Goal: Transaction & Acquisition: Purchase product/service

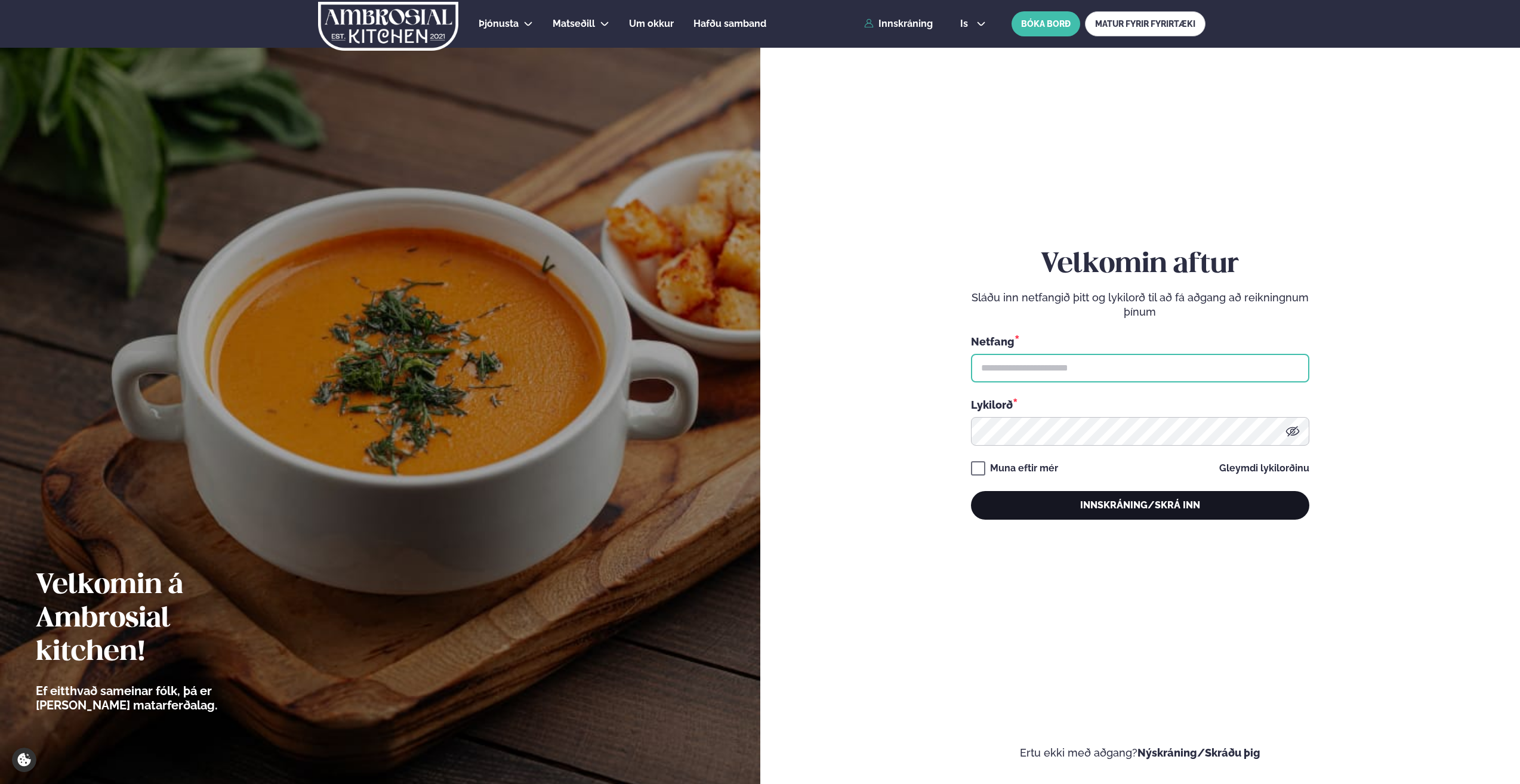
type input "**********"
click at [1097, 502] on button "Innskráning/Skrá inn" at bounding box center [1140, 506] width 339 height 29
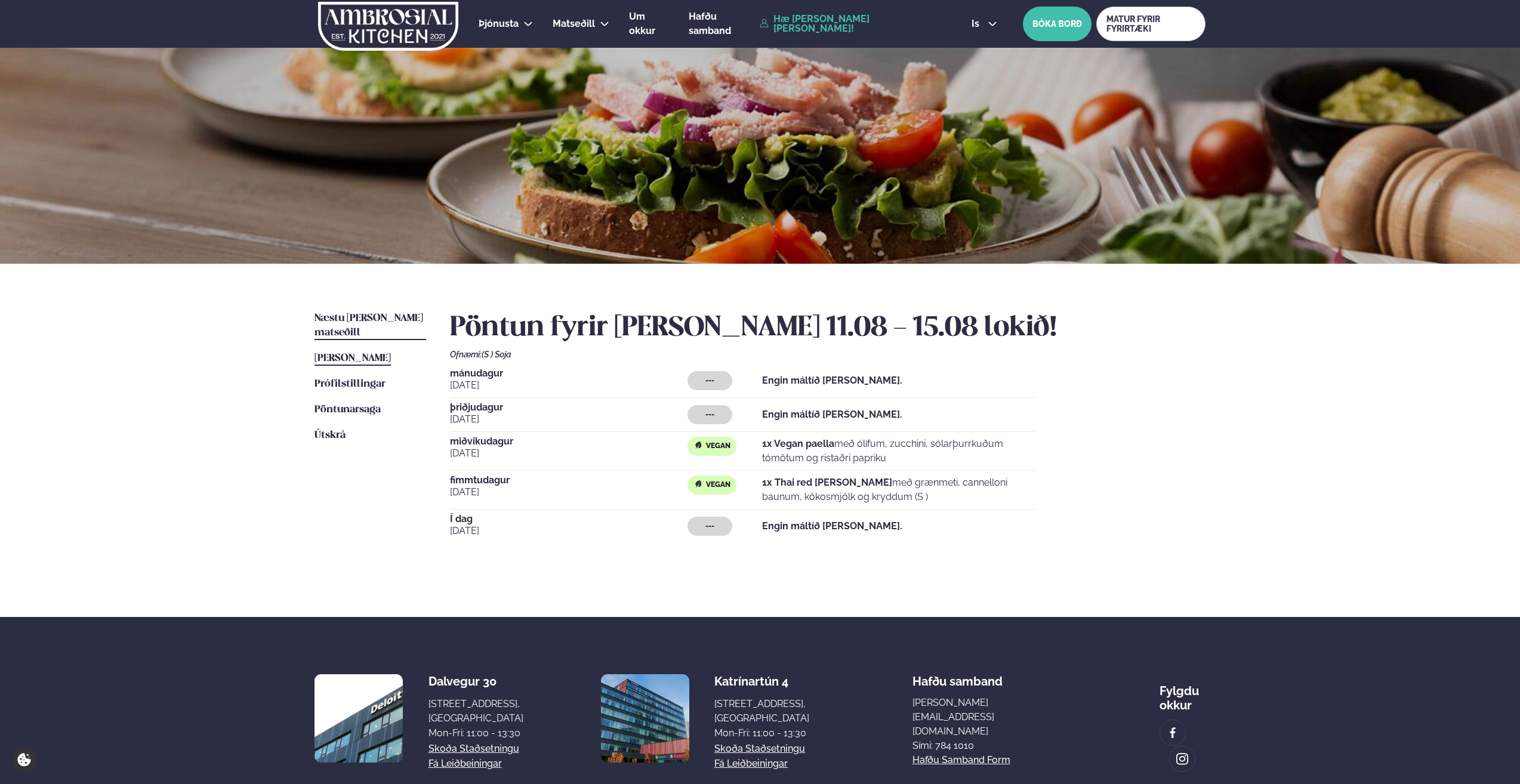
click at [373, 323] on span "Næstu [PERSON_NAME] matseðill" at bounding box center [369, 325] width 109 height 25
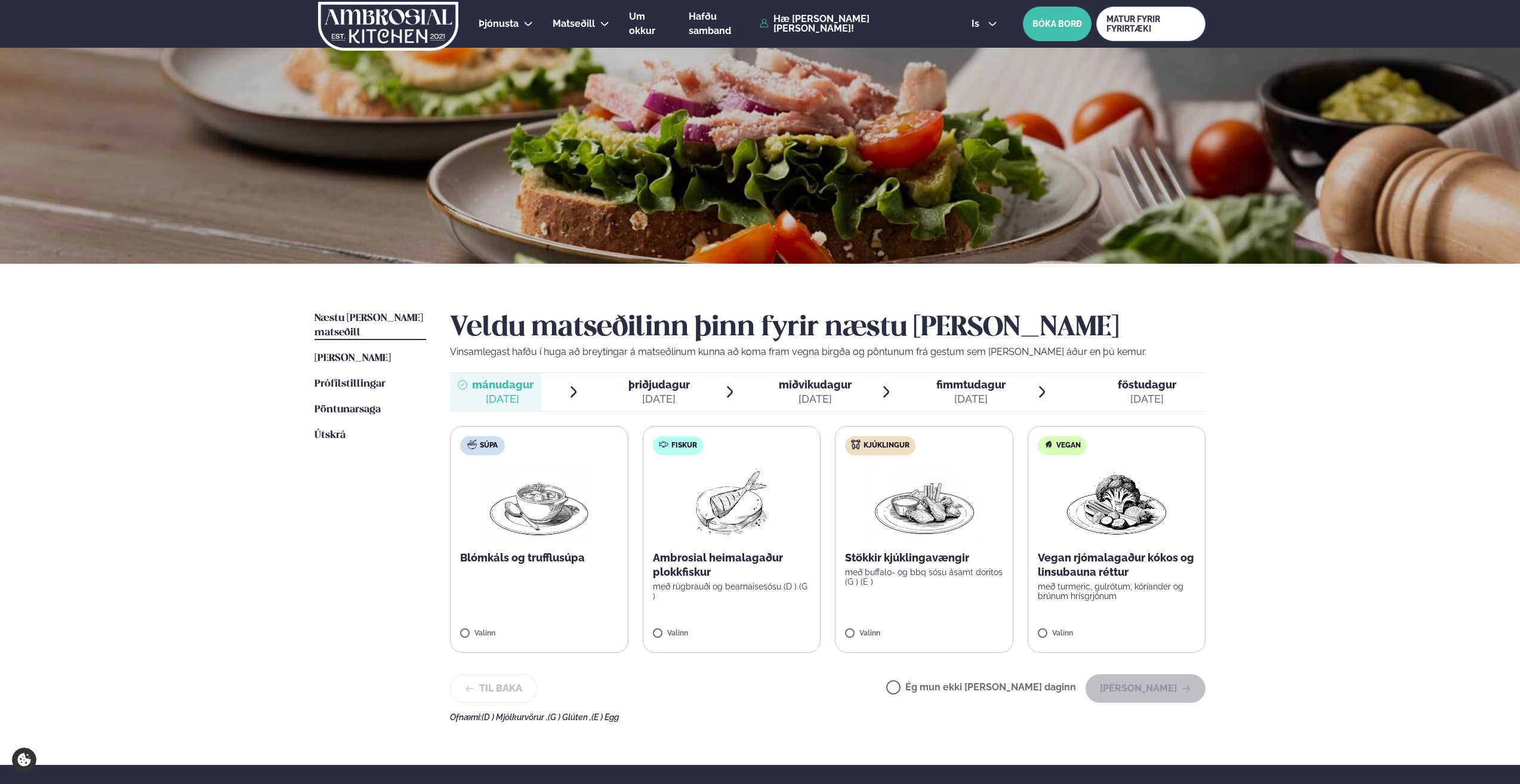
click at [820, 394] on div "[DATE]" at bounding box center [816, 399] width 73 height 14
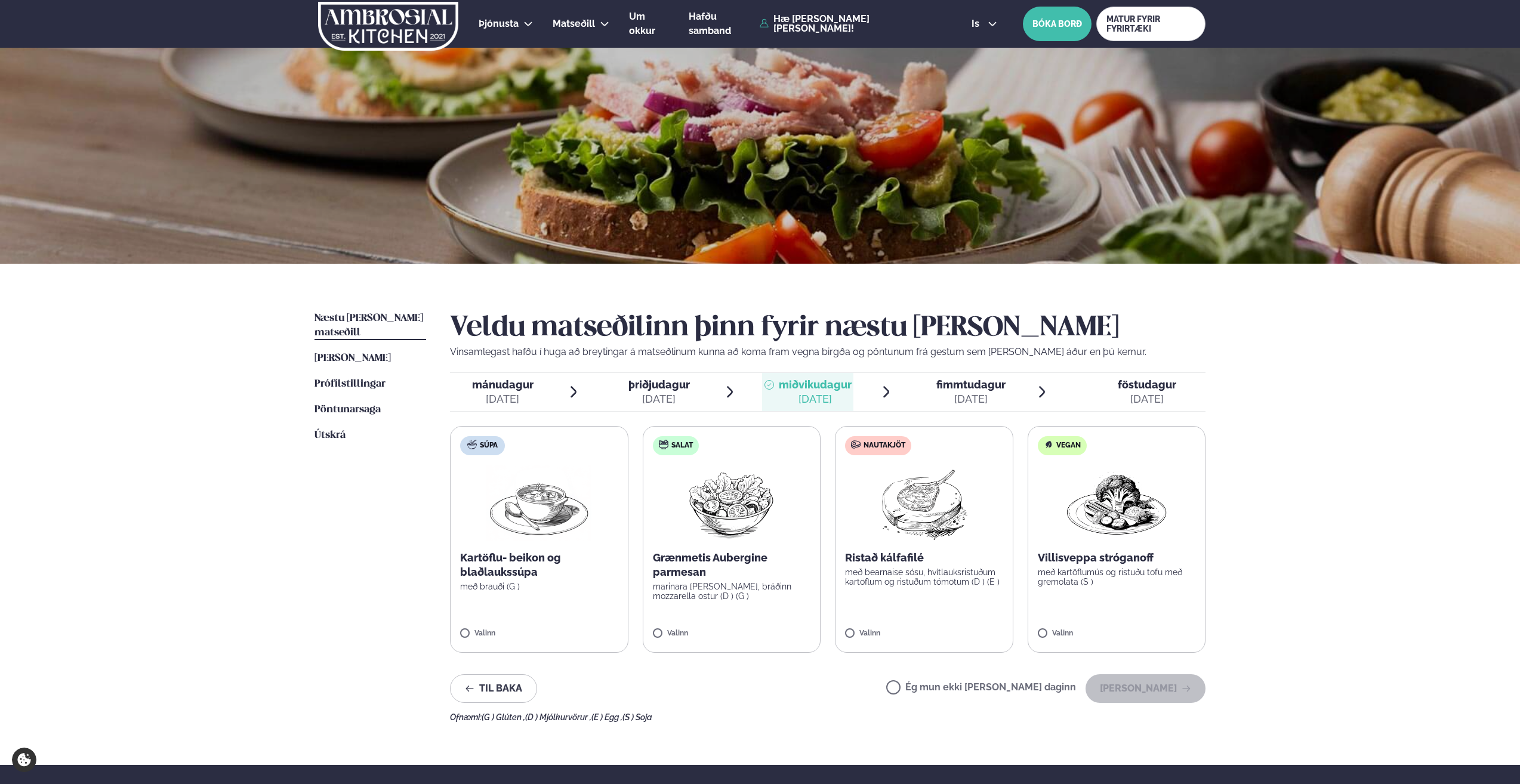
click at [979, 402] on div "[DATE]" at bounding box center [972, 399] width 70 height 14
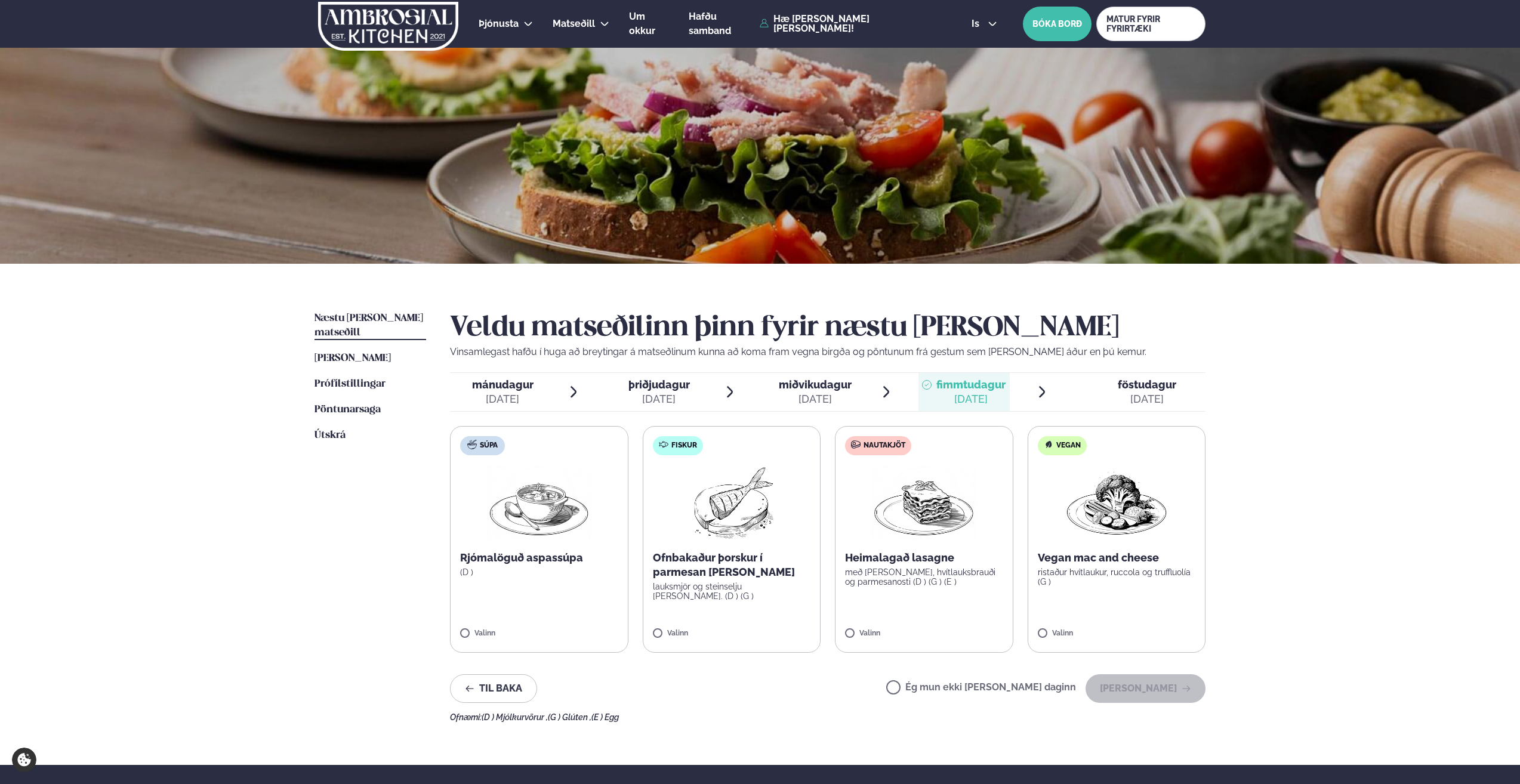
click at [830, 397] on div "[DATE]" at bounding box center [816, 399] width 73 height 14
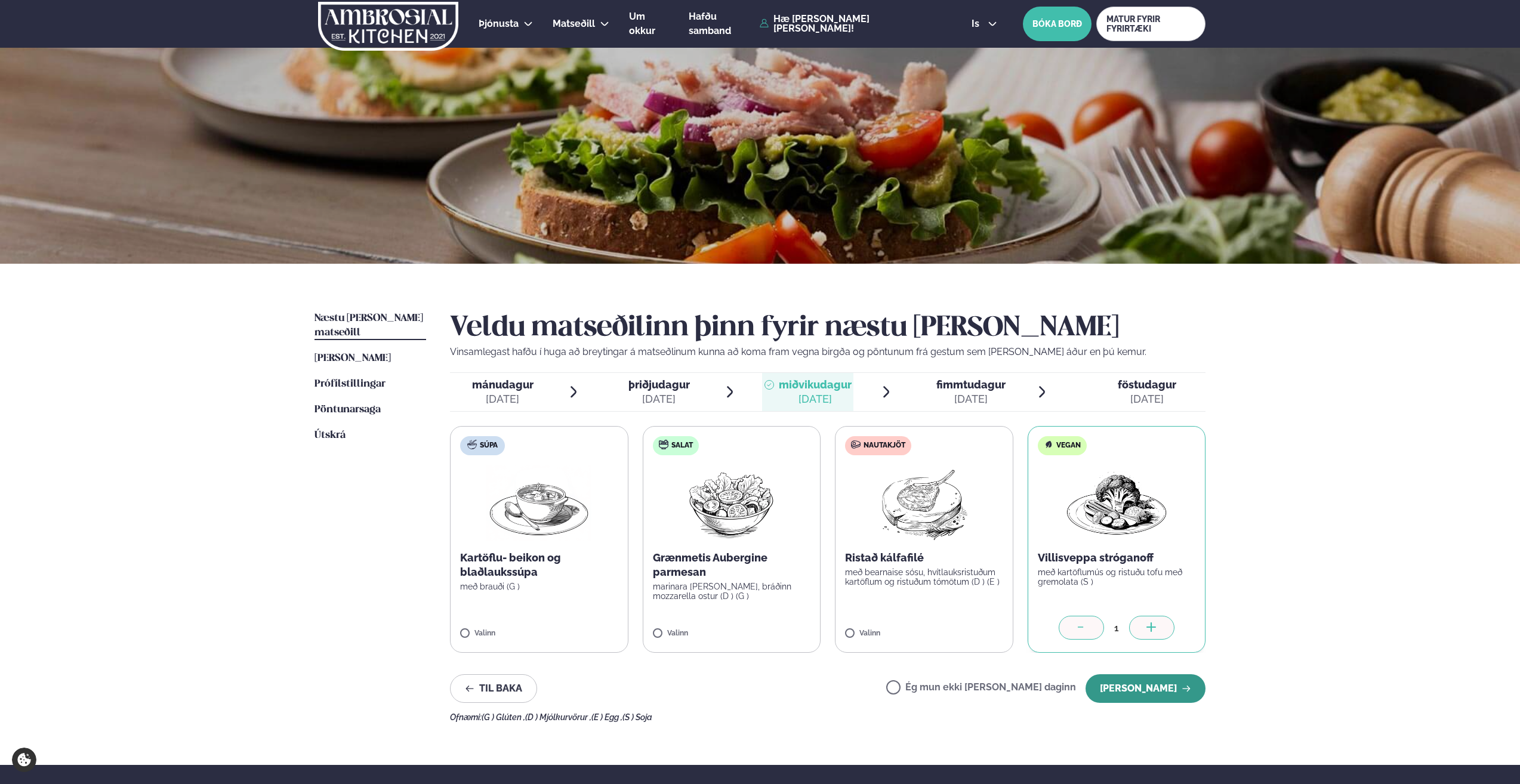
click at [1137, 686] on button "[PERSON_NAME]" at bounding box center [1145, 689] width 120 height 29
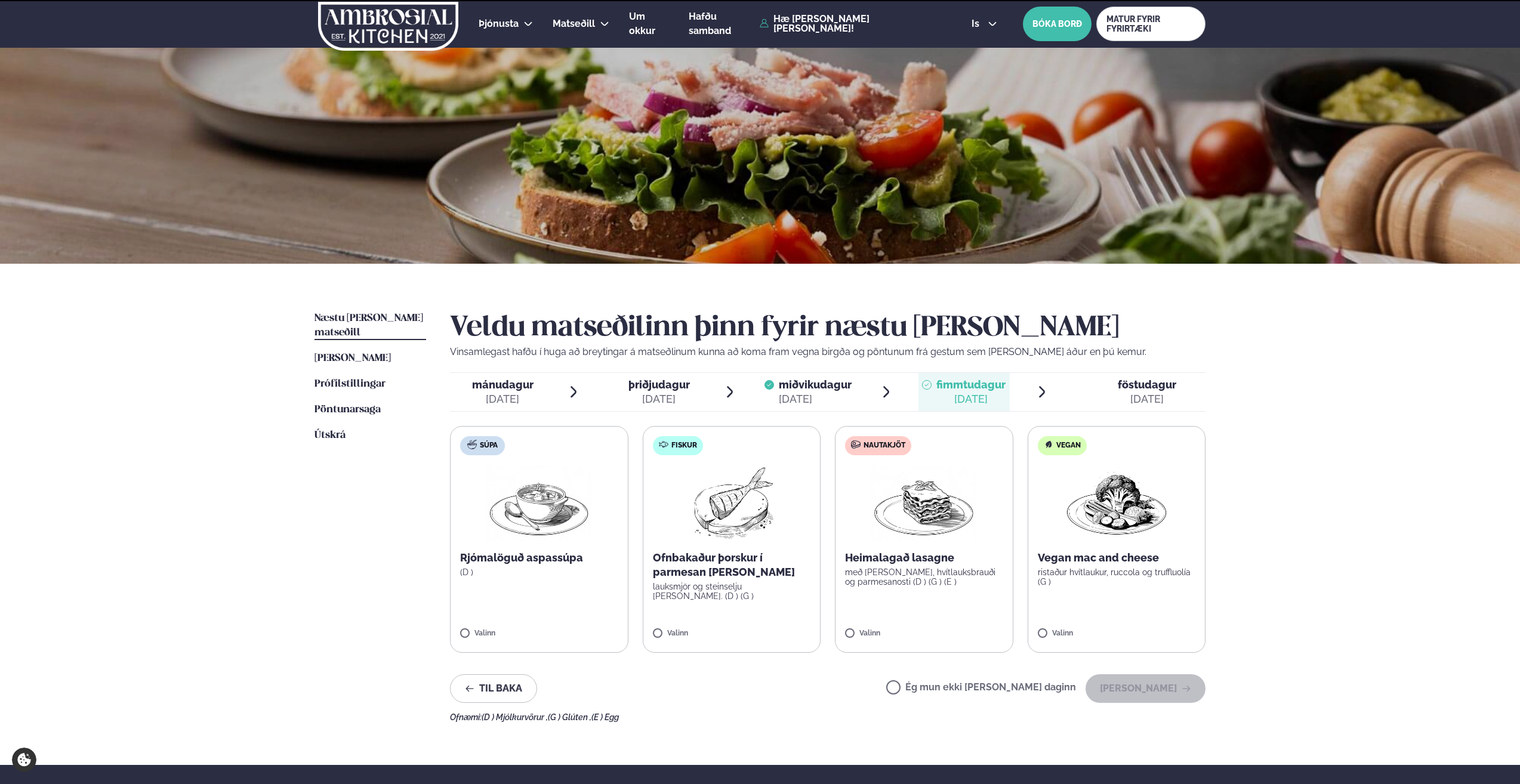
click at [958, 401] on div "[DATE]" at bounding box center [972, 399] width 70 height 14
click at [1137, 391] on span "föstudagur" at bounding box center [1147, 384] width 59 height 13
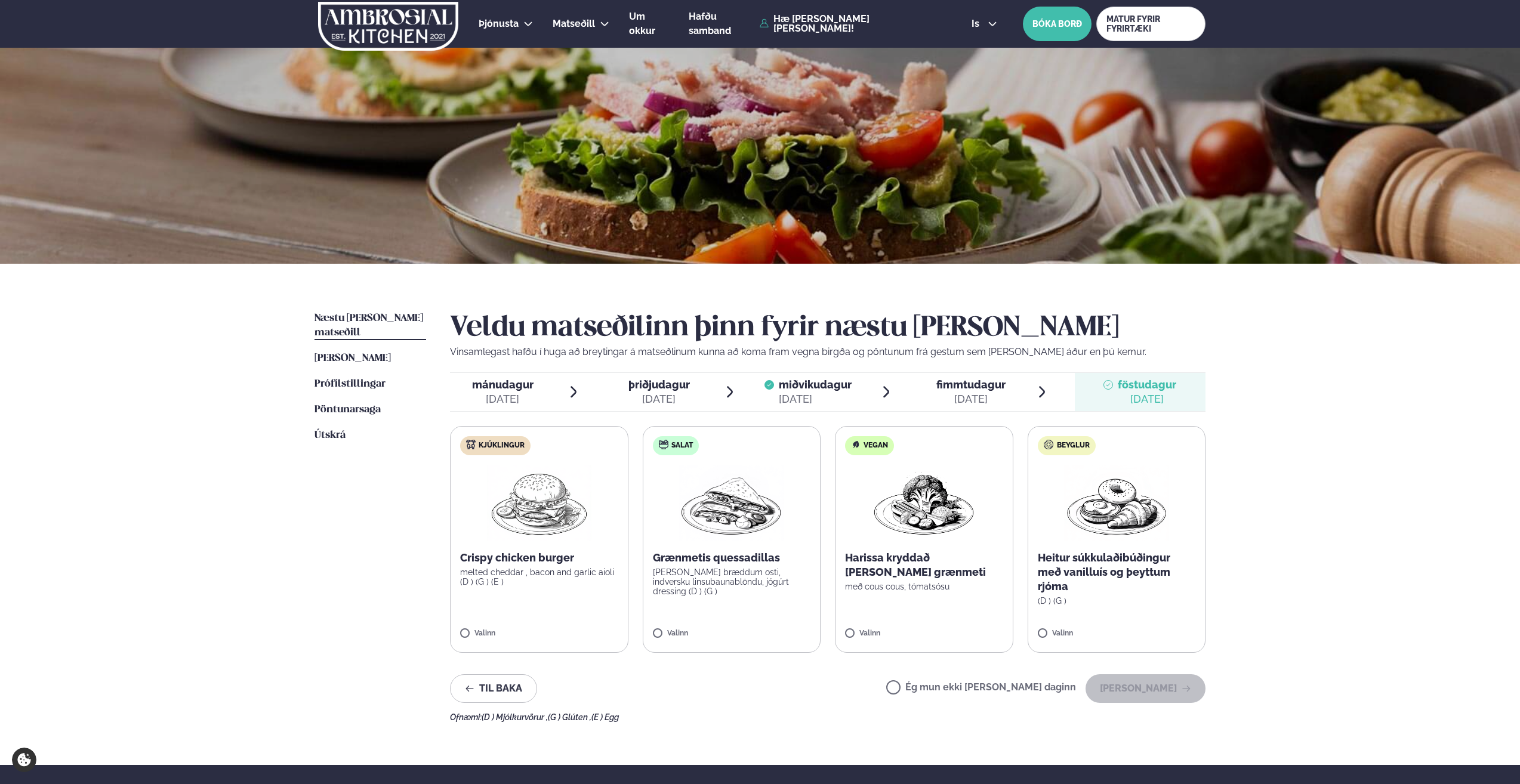
click at [661, 388] on span "þriðjudagur" at bounding box center [659, 384] width 61 height 13
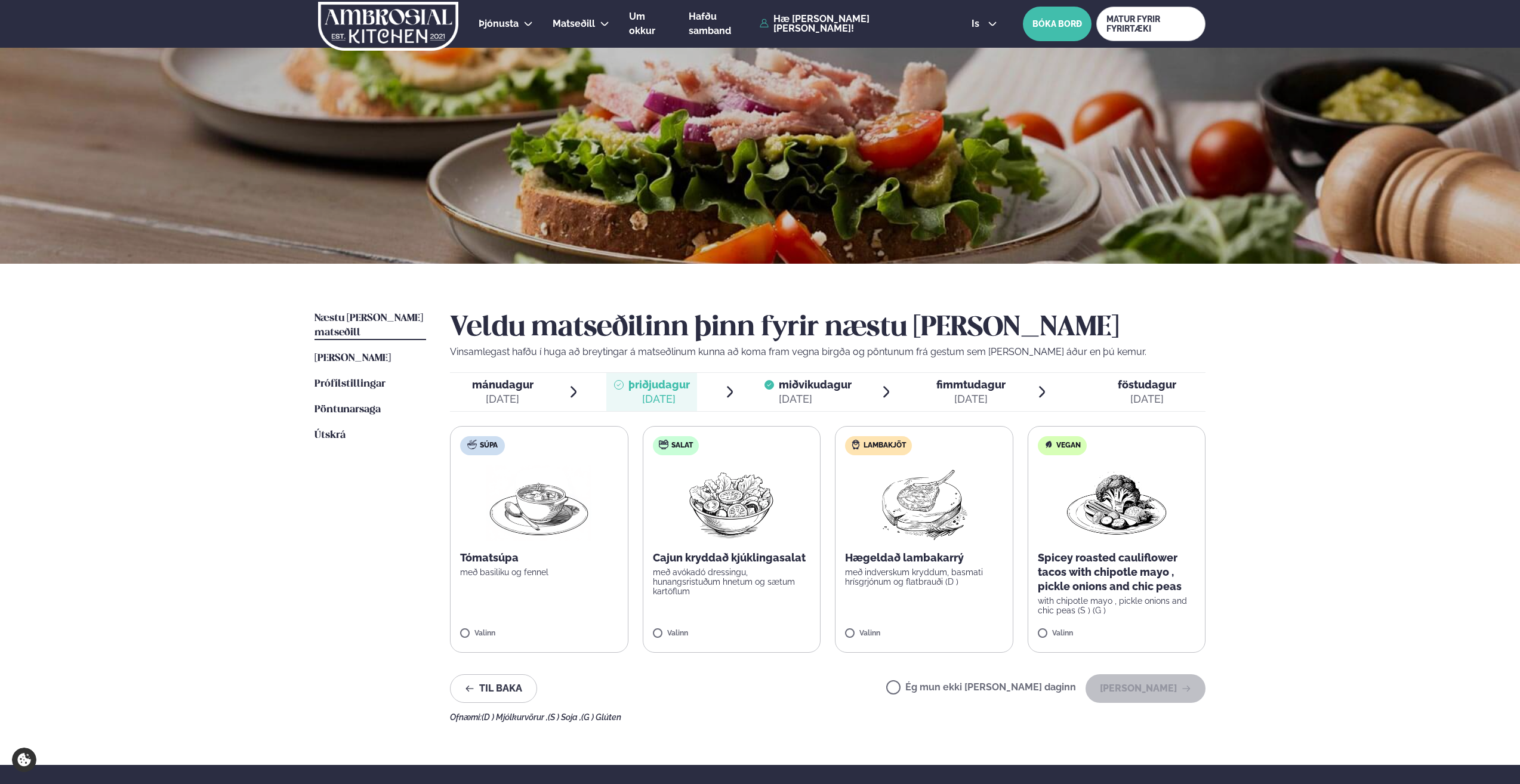
click at [516, 385] on span "mánudagur" at bounding box center [502, 384] width 61 height 13
